Goal: Transaction & Acquisition: Purchase product/service

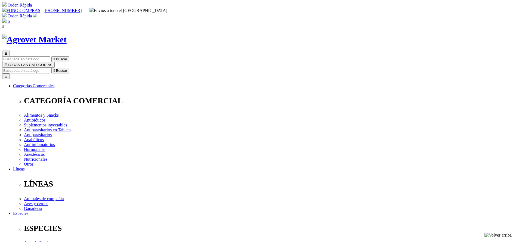
drag, startPoint x: 298, startPoint y: 172, endPoint x: 296, endPoint y: 145, distance: 27.1
